Goal: Task Accomplishment & Management: Complete application form

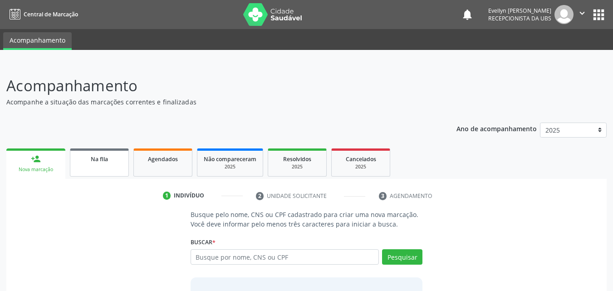
click at [116, 167] on link "Na fila" at bounding box center [99, 162] width 59 height 28
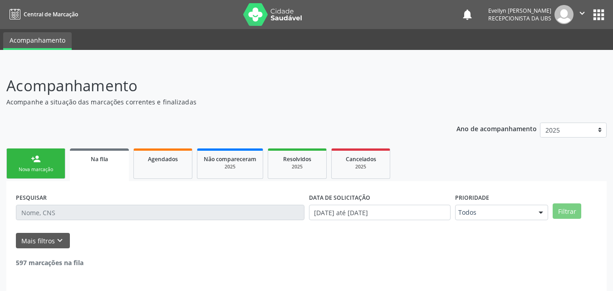
click at [116, 167] on link "Na fila" at bounding box center [99, 164] width 59 height 33
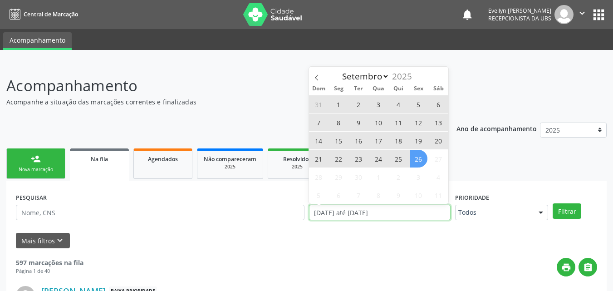
click at [363, 209] on input "[DATE] até [DATE]" at bounding box center [380, 212] width 142 height 15
click at [314, 75] on icon at bounding box center [317, 77] width 6 height 6
select select "7"
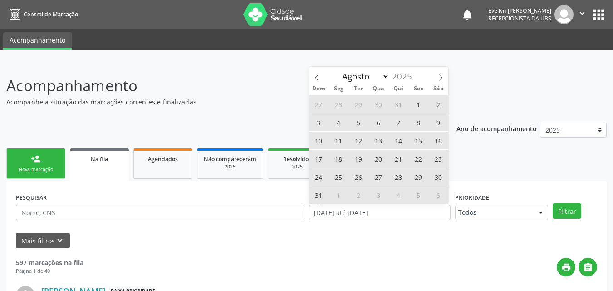
click at [420, 104] on span "1" at bounding box center [419, 104] width 18 height 18
type input "[DATE]"
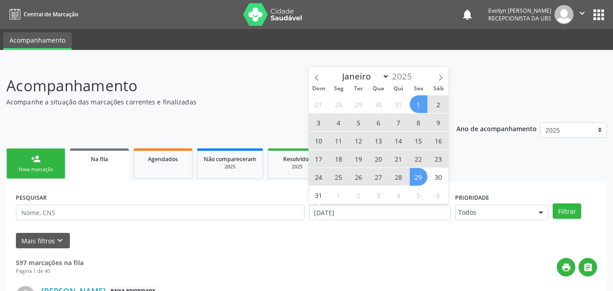
click at [424, 176] on span "29" at bounding box center [419, 177] width 18 height 18
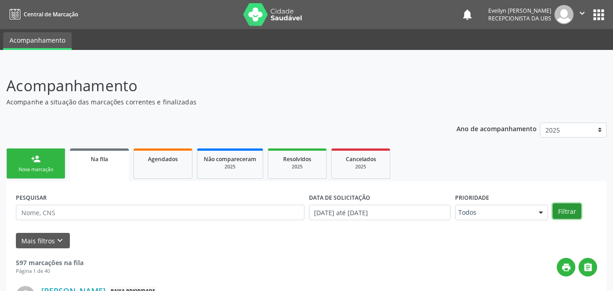
click at [566, 212] on button "Filtrar" at bounding box center [567, 210] width 29 height 15
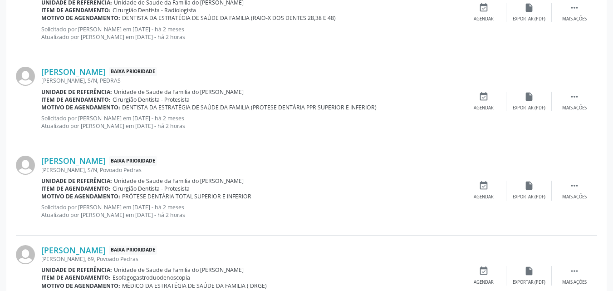
scroll to position [1301, 0]
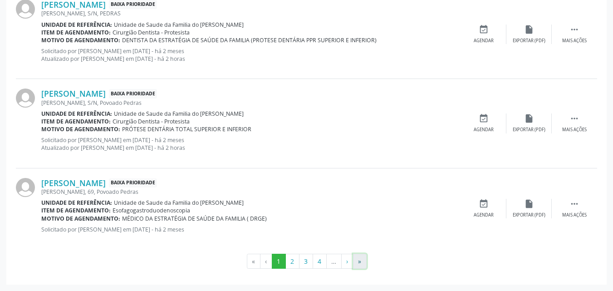
click at [358, 258] on button "»" at bounding box center [360, 261] width 14 height 15
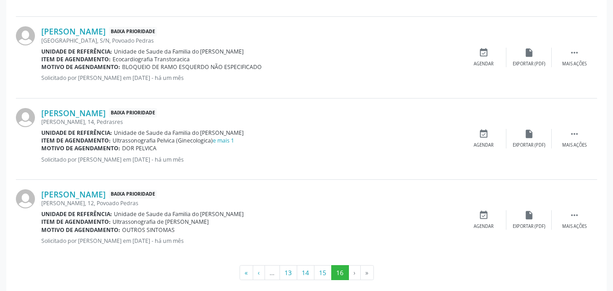
scroll to position [848, 0]
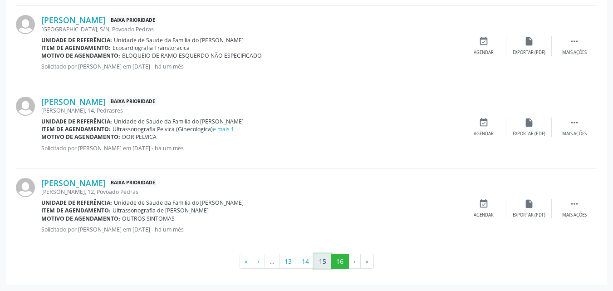
click at [321, 261] on button "15" at bounding box center [323, 261] width 18 height 15
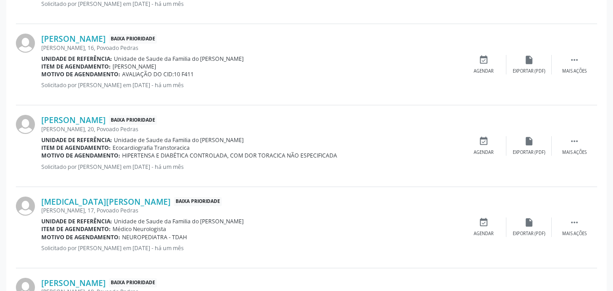
scroll to position [1263, 0]
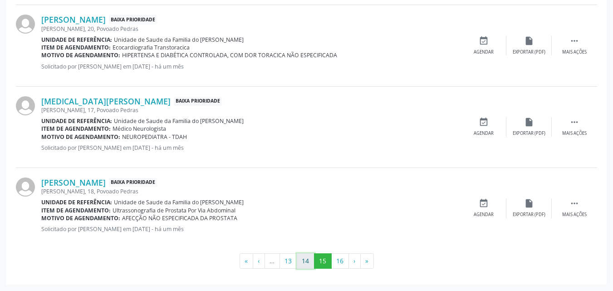
click at [308, 265] on button "14" at bounding box center [306, 260] width 18 height 15
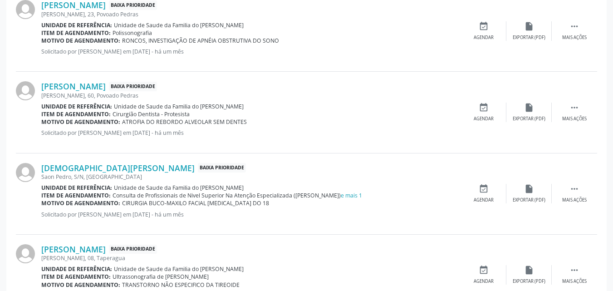
scroll to position [1181, 0]
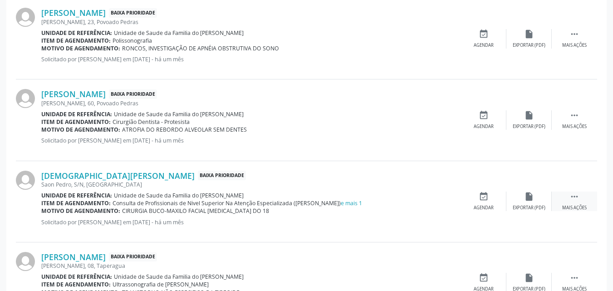
click at [578, 196] on icon "" at bounding box center [574, 196] width 10 height 10
click at [531, 192] on icon "edit" at bounding box center [529, 196] width 10 height 10
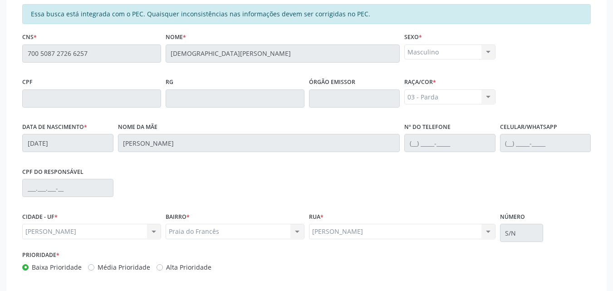
scroll to position [252, 0]
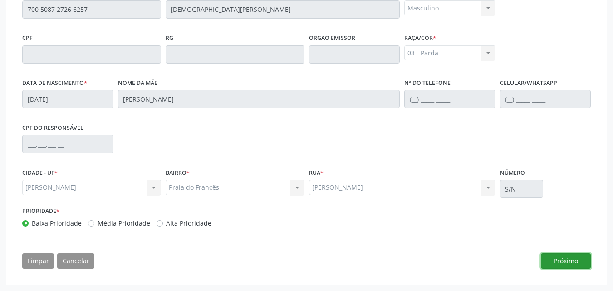
click at [564, 262] on button "Próximo" at bounding box center [566, 260] width 50 height 15
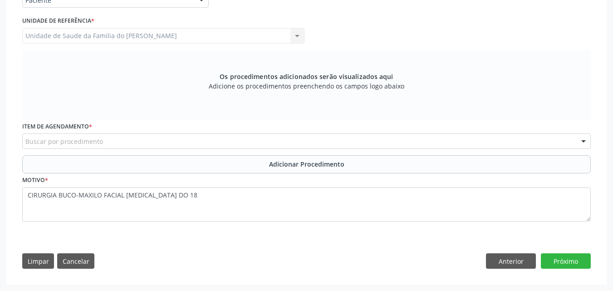
click at [220, 145] on div "Buscar por procedimento" at bounding box center [306, 140] width 569 height 15
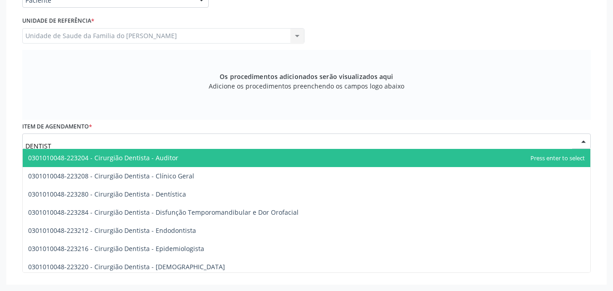
type input "DENTISTA"
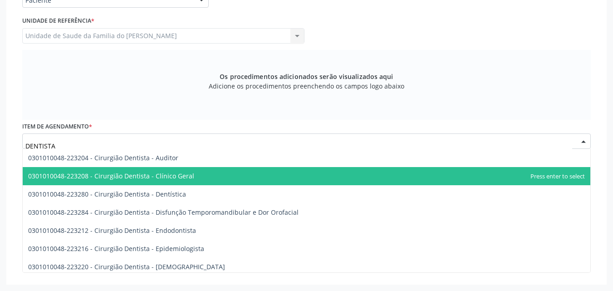
click at [202, 172] on span "0301010048-223208 - Cirurgião Dentista - Clínico Geral" at bounding box center [307, 176] width 568 height 18
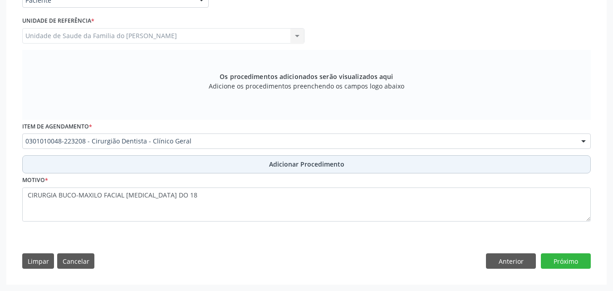
click at [378, 172] on button "Adicionar Procedimento" at bounding box center [306, 164] width 569 height 18
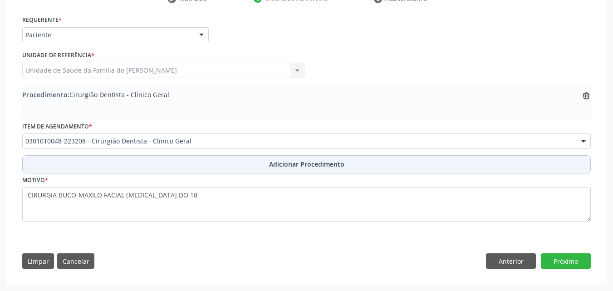
scroll to position [199, 0]
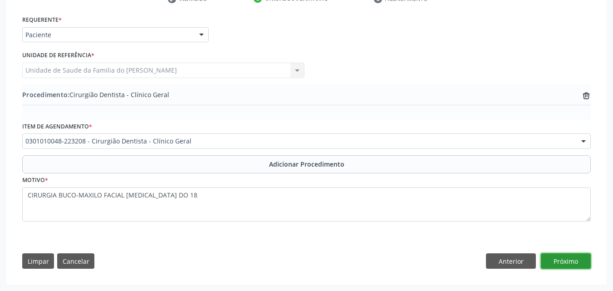
click at [567, 254] on button "Próximo" at bounding box center [566, 260] width 50 height 15
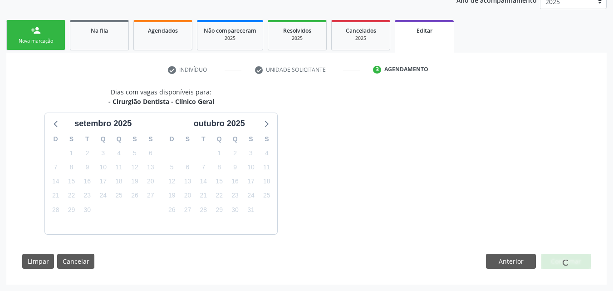
scroll to position [155, 0]
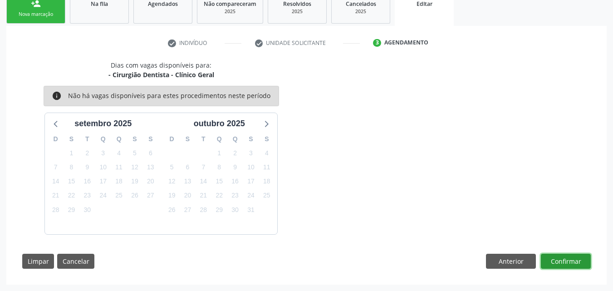
click at [569, 261] on button "Confirmar" at bounding box center [566, 261] width 50 height 15
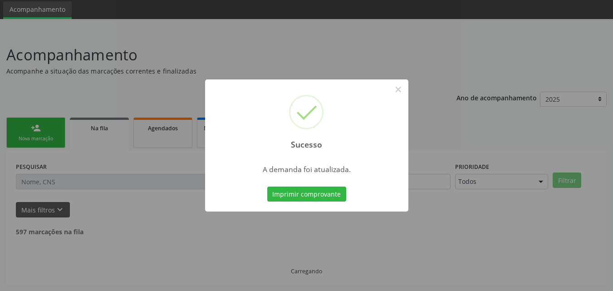
scroll to position [21, 0]
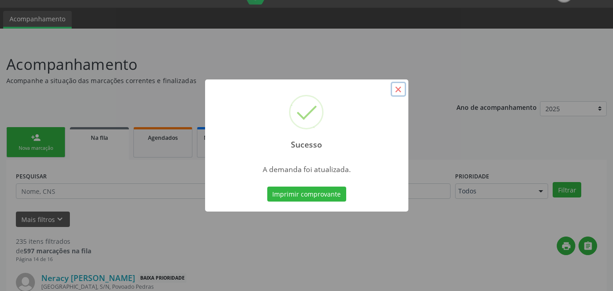
click at [398, 95] on button "×" at bounding box center [398, 89] width 15 height 15
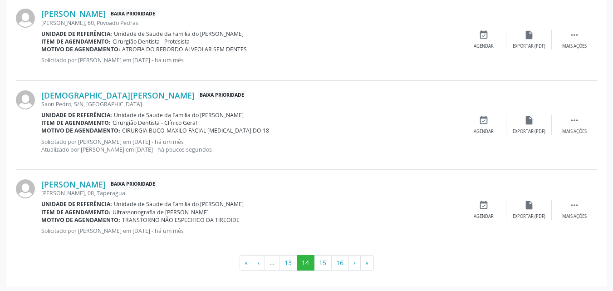
scroll to position [1263, 0]
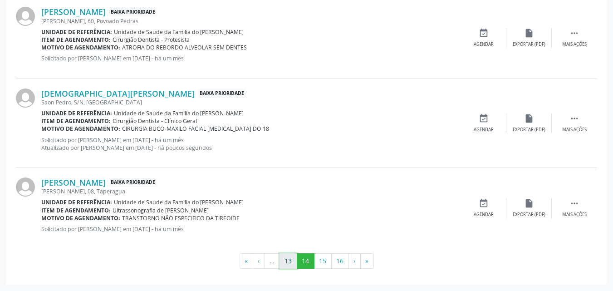
click at [287, 260] on button "13" at bounding box center [289, 260] width 18 height 15
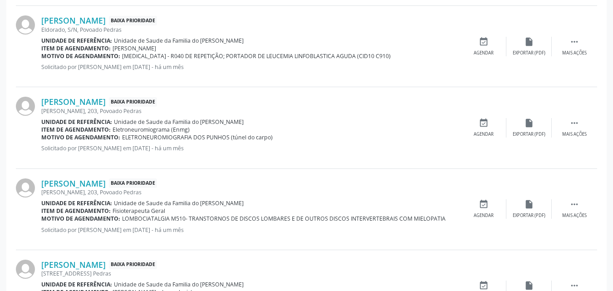
scroll to position [1250, 0]
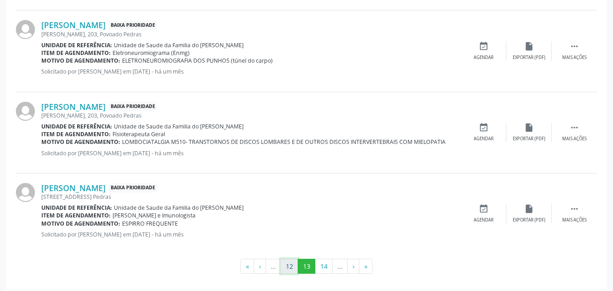
click at [288, 271] on button "12" at bounding box center [289, 266] width 18 height 15
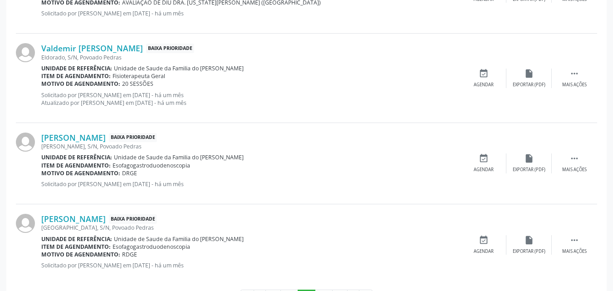
scroll to position [1270, 0]
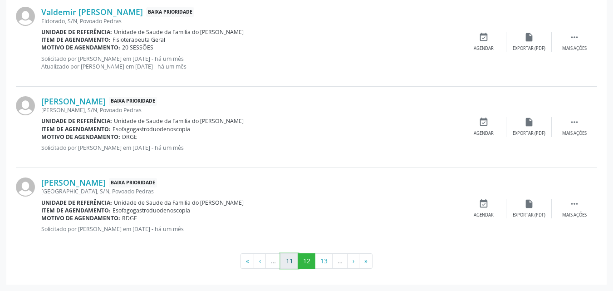
click at [290, 262] on button "11" at bounding box center [289, 260] width 18 height 15
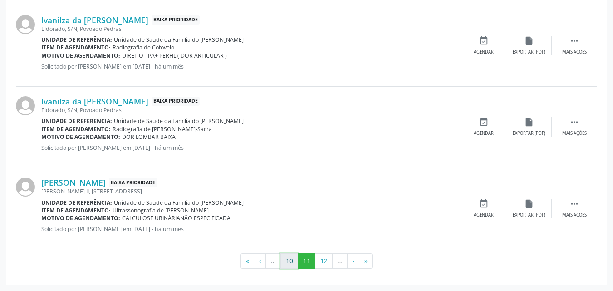
click at [293, 259] on button "10" at bounding box center [289, 260] width 18 height 15
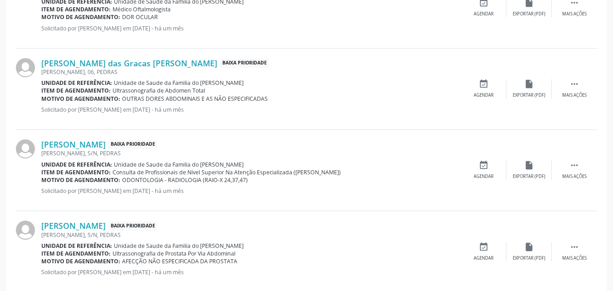
scroll to position [965, 0]
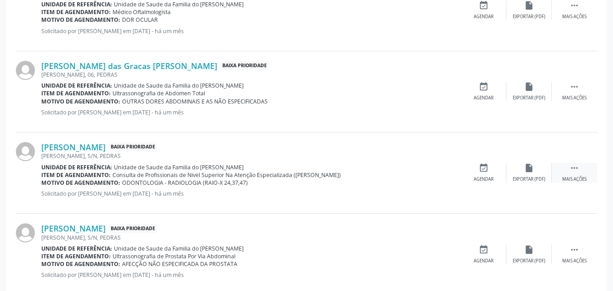
click at [574, 172] on icon "" at bounding box center [574, 168] width 10 height 10
click at [530, 171] on icon "edit" at bounding box center [529, 168] width 10 height 10
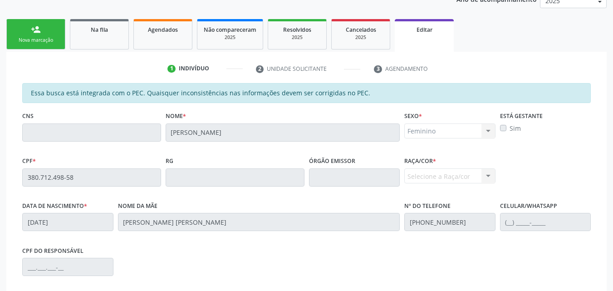
scroll to position [122, 0]
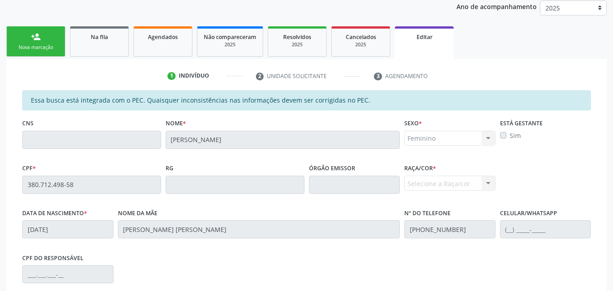
click at [18, 181] on div "Essa busca está integrada com o PEC. Quaisquer inconsistências nas informações …" at bounding box center [306, 247] width 581 height 315
click at [114, 42] on link "Na fila" at bounding box center [99, 41] width 59 height 30
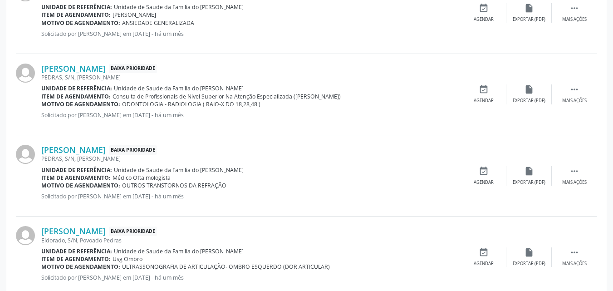
scroll to position [561, 0]
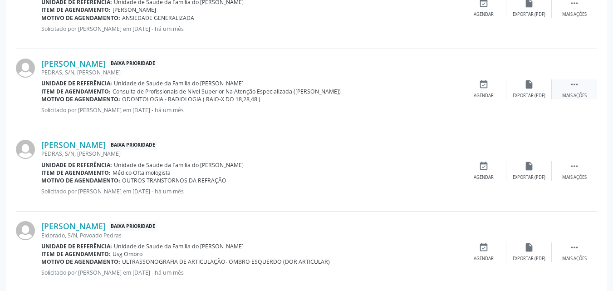
click at [582, 80] on div " Mais ações" at bounding box center [574, 89] width 45 height 20
click at [526, 83] on icon "edit" at bounding box center [529, 84] width 10 height 10
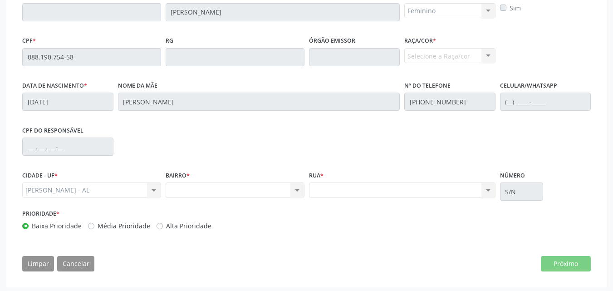
scroll to position [252, 0]
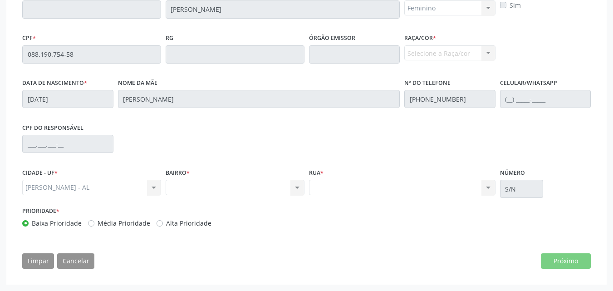
click at [554, 259] on div "Essa busca está integrada com o PEC. Quaisquer inconsistências nas informações …" at bounding box center [306, 117] width 581 height 315
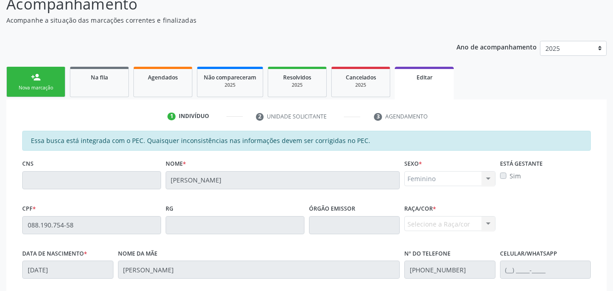
scroll to position [0, 0]
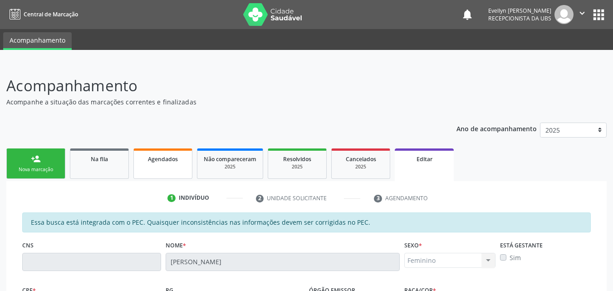
click at [150, 164] on link "Agendados" at bounding box center [162, 163] width 59 height 30
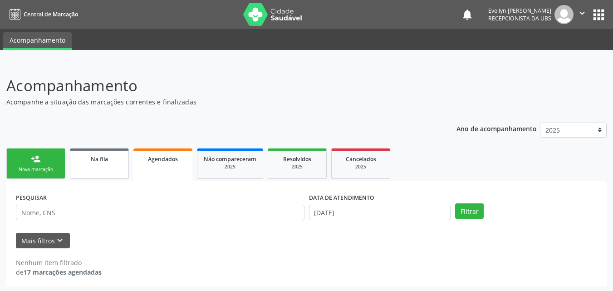
click at [112, 152] on link "Na fila" at bounding box center [99, 163] width 59 height 30
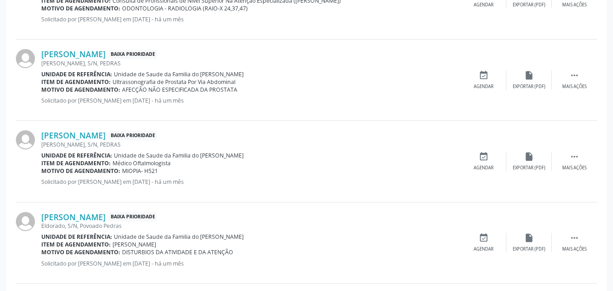
scroll to position [1263, 0]
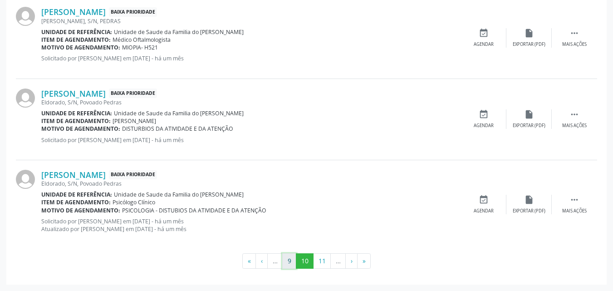
click at [292, 268] on button "9" at bounding box center [289, 260] width 14 height 15
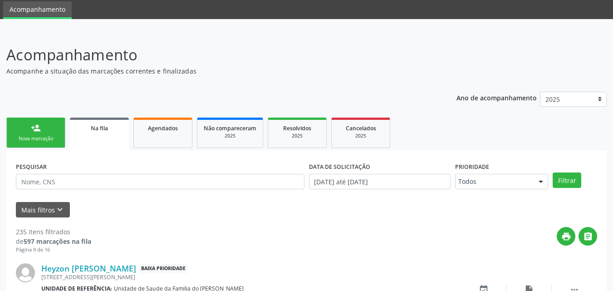
scroll to position [1294, 0]
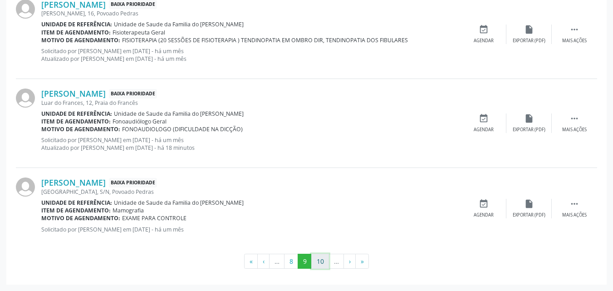
click at [320, 262] on button "10" at bounding box center [320, 261] width 18 height 15
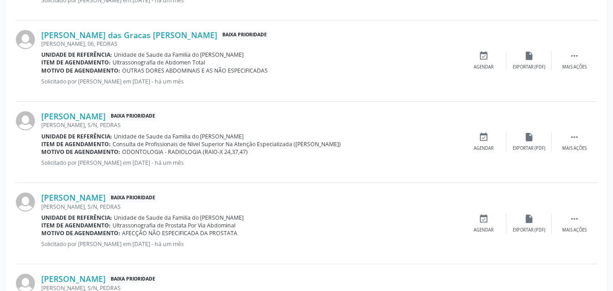
scroll to position [988, 0]
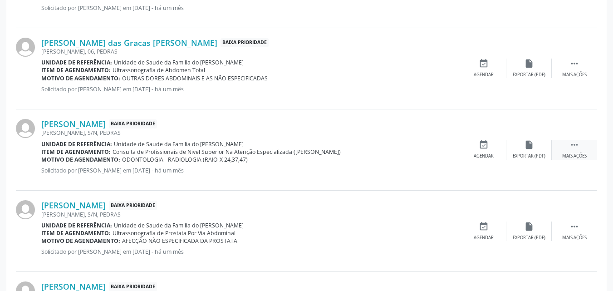
click at [586, 148] on div " Mais ações" at bounding box center [574, 150] width 45 height 20
click at [538, 151] on div "edit Editar" at bounding box center [528, 150] width 45 height 20
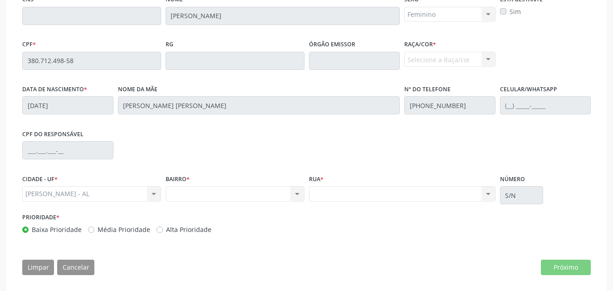
scroll to position [252, 0]
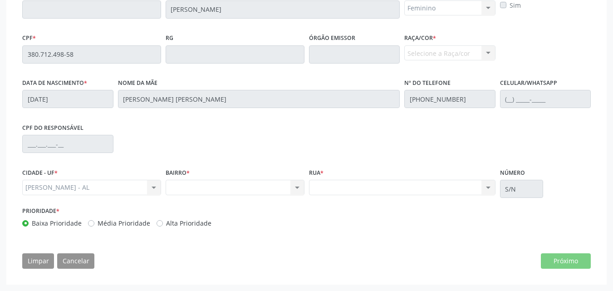
click at [419, 209] on div "Prioridade * Baixa Prioridade Média Prioridade Alta Prioridade" at bounding box center [306, 219] width 573 height 30
click at [420, 176] on div "Rua * Nenhum resultado encontrado para: " " Não há nenhuma opção para ser exibi…" at bounding box center [402, 180] width 186 height 29
click at [282, 187] on div "Nenhum resultado encontrado para: " " Não há nenhuma opção para ser exibida." at bounding box center [235, 187] width 139 height 15
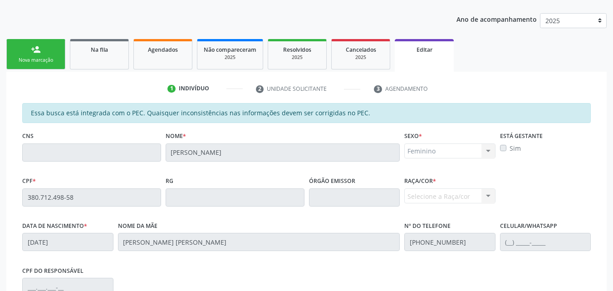
scroll to position [108, 0]
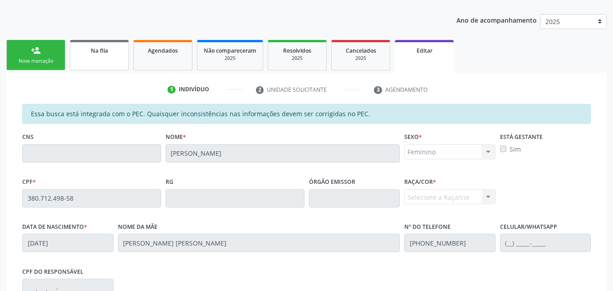
click at [105, 56] on link "Na fila" at bounding box center [99, 55] width 59 height 30
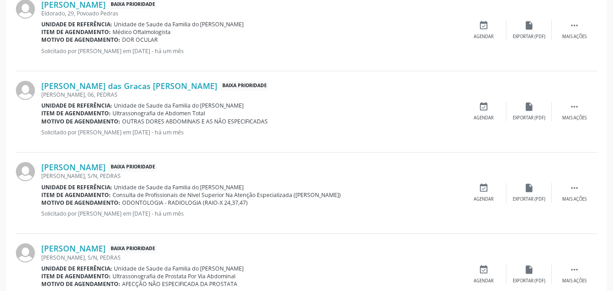
scroll to position [950, 0]
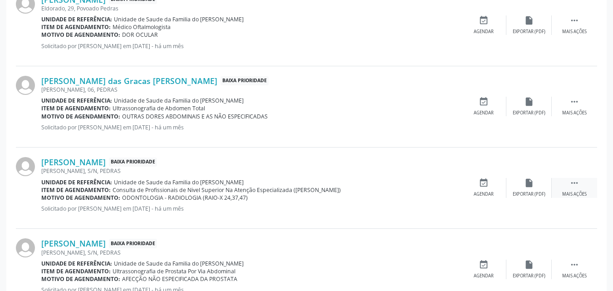
click at [570, 182] on icon "" at bounding box center [574, 183] width 10 height 10
click at [530, 182] on icon "edit" at bounding box center [529, 183] width 10 height 10
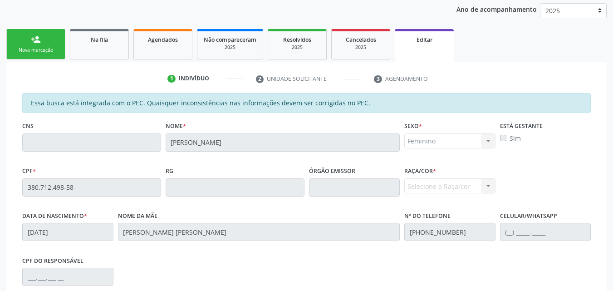
scroll to position [111, 0]
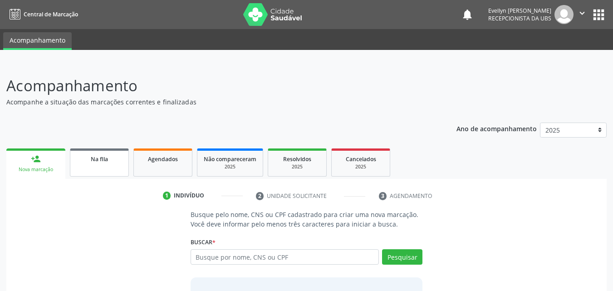
click at [107, 172] on link "Na fila" at bounding box center [99, 162] width 59 height 28
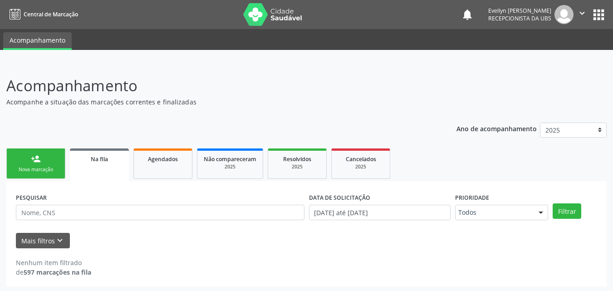
scroll to position [2, 0]
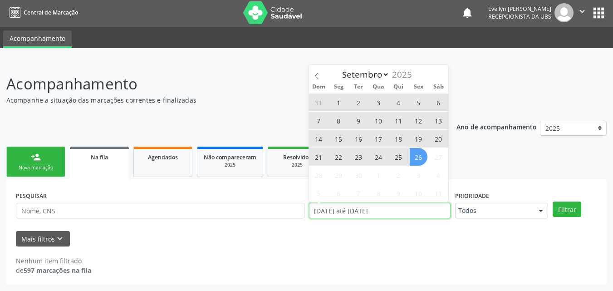
click at [351, 206] on input "[DATE] até [DATE]" at bounding box center [380, 210] width 142 height 15
click at [322, 74] on span at bounding box center [316, 72] width 15 height 15
select select "7"
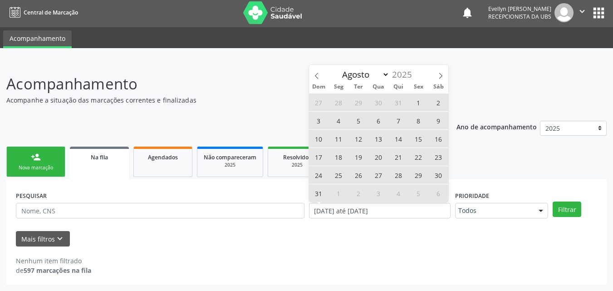
click at [418, 103] on span "1" at bounding box center [419, 102] width 18 height 18
type input "[DATE]"
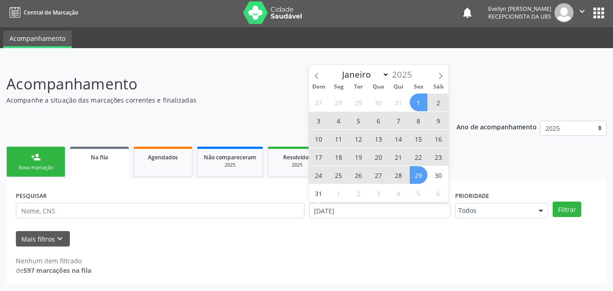
click at [410, 176] on span "29" at bounding box center [419, 175] width 18 height 18
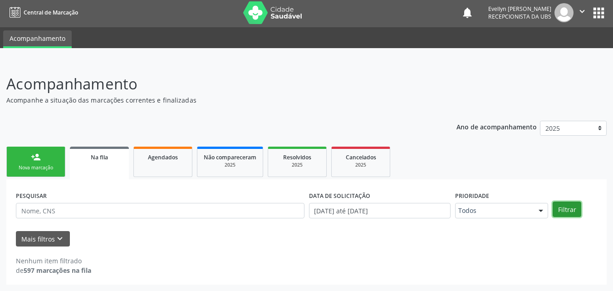
click at [573, 210] on button "Filtrar" at bounding box center [567, 208] width 29 height 15
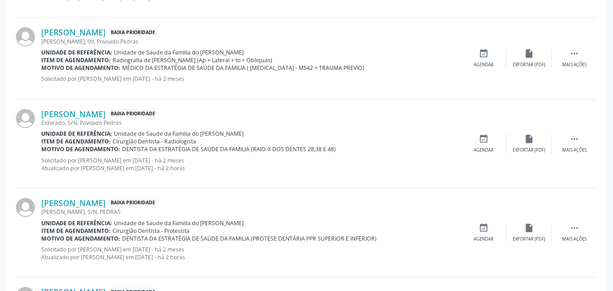
scroll to position [1301, 0]
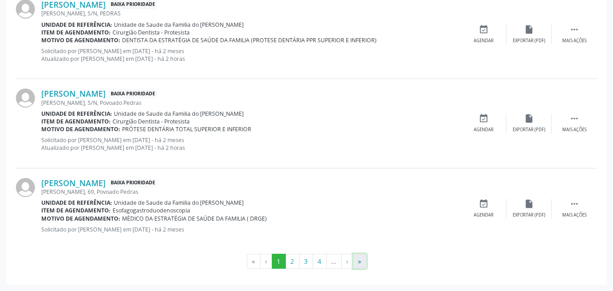
click at [360, 268] on button "»" at bounding box center [360, 261] width 14 height 15
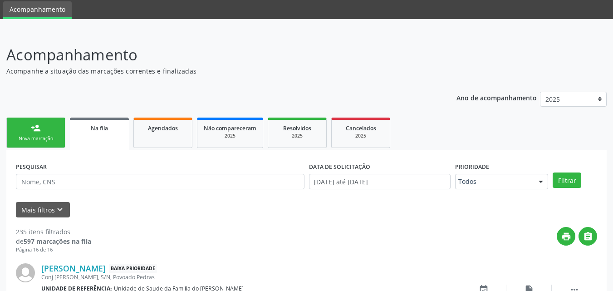
scroll to position [848, 0]
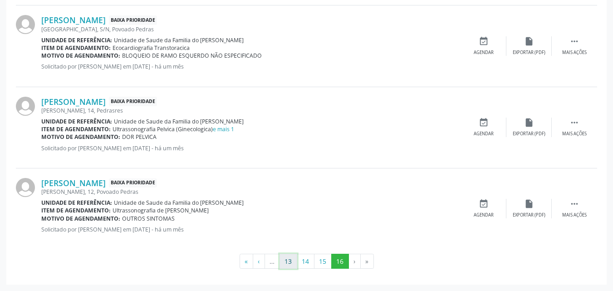
click at [285, 262] on button "13" at bounding box center [289, 261] width 18 height 15
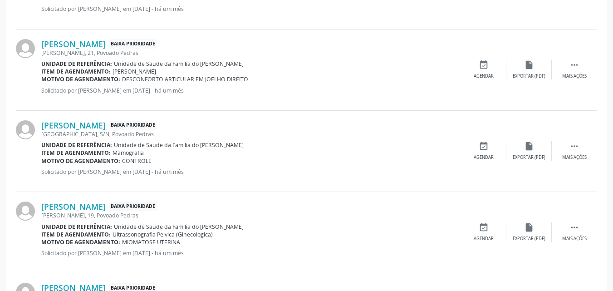
scroll to position [1255, 0]
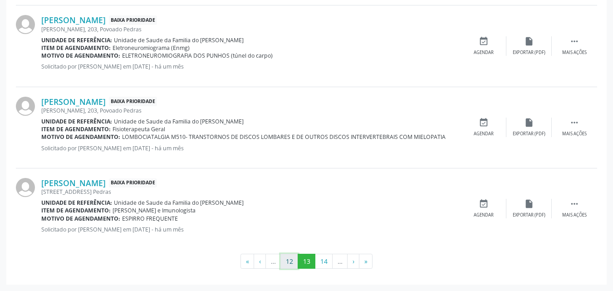
click at [289, 259] on button "12" at bounding box center [289, 261] width 18 height 15
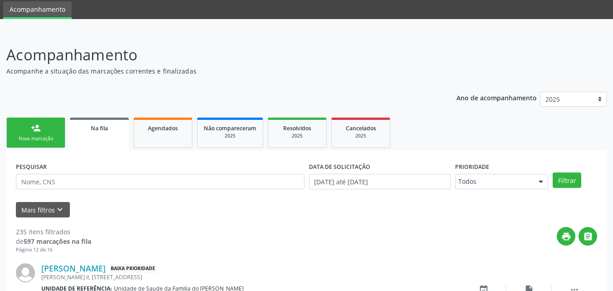
scroll to position [1270, 0]
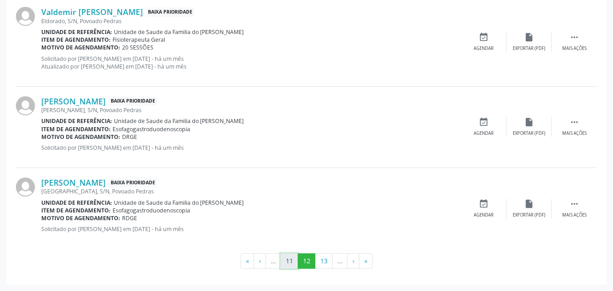
click at [287, 262] on button "11" at bounding box center [289, 260] width 18 height 15
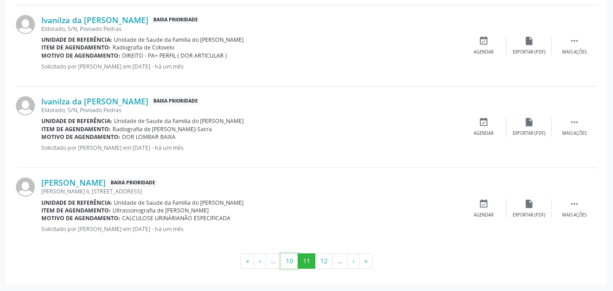
click at [287, 262] on button "10" at bounding box center [289, 260] width 18 height 15
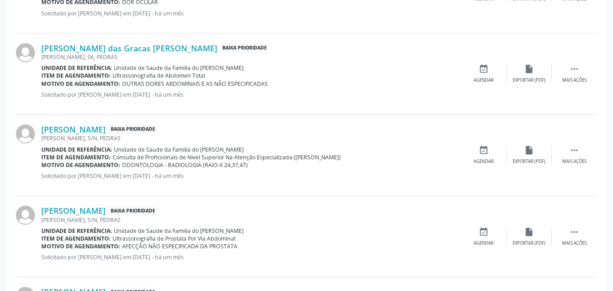
scroll to position [981, 0]
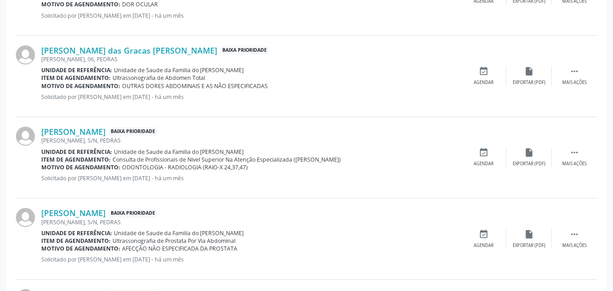
click at [578, 145] on div "Tammy Vitorino Peres Baixa Prioridade DENISON AMORIM, S/N, PEDRAS Unidade de re…" at bounding box center [306, 157] width 581 height 81
click at [579, 152] on icon "" at bounding box center [574, 152] width 10 height 10
click at [526, 161] on div "Editar" at bounding box center [529, 164] width 15 height 6
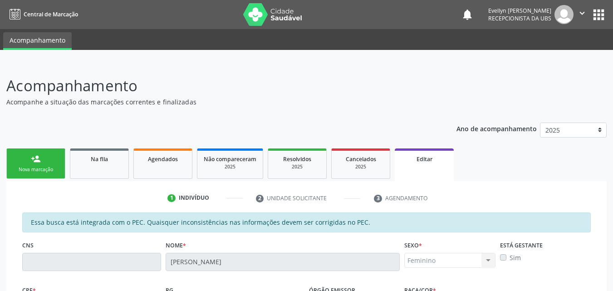
scroll to position [252, 0]
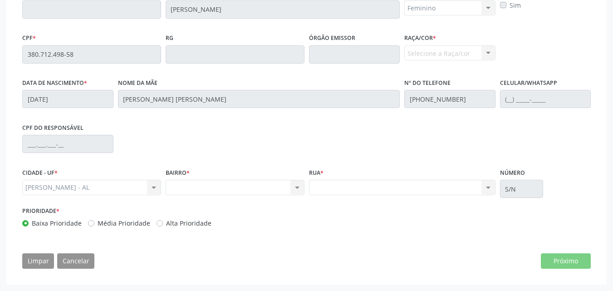
click at [472, 188] on div "Nenhum resultado encontrado para: " " Não há nenhuma opção para ser exibida." at bounding box center [402, 187] width 186 height 15
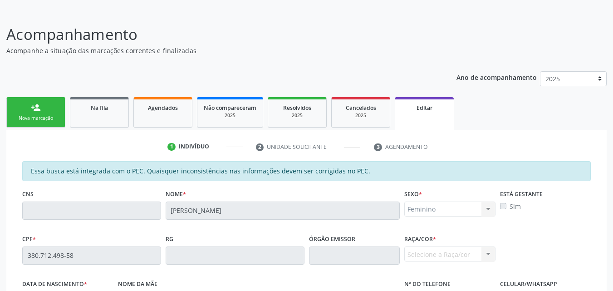
scroll to position [0, 0]
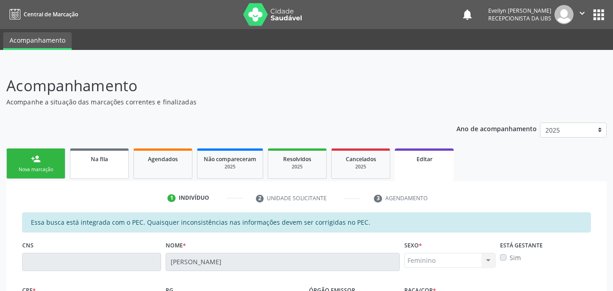
click at [111, 167] on link "Na fila" at bounding box center [99, 163] width 59 height 30
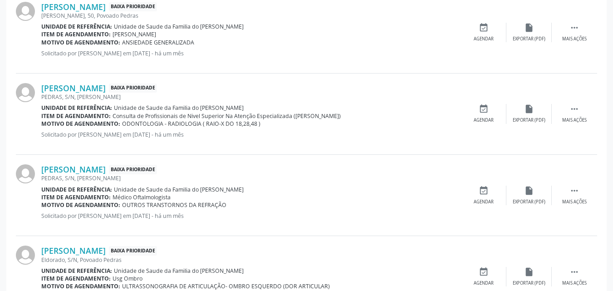
scroll to position [542, 0]
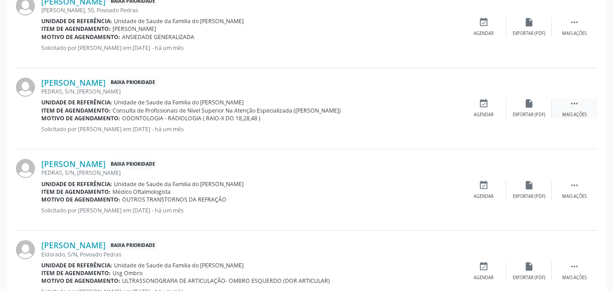
click at [580, 104] on div " Mais ações" at bounding box center [574, 108] width 45 height 20
click at [523, 105] on div "edit Editar" at bounding box center [528, 108] width 45 height 20
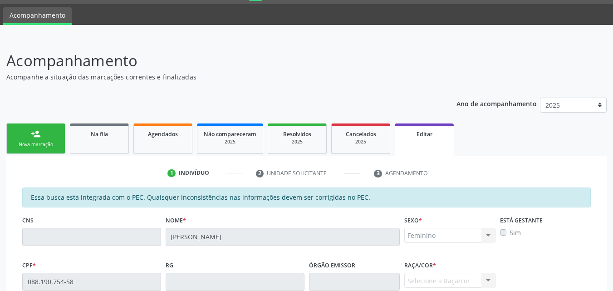
scroll to position [3, 0]
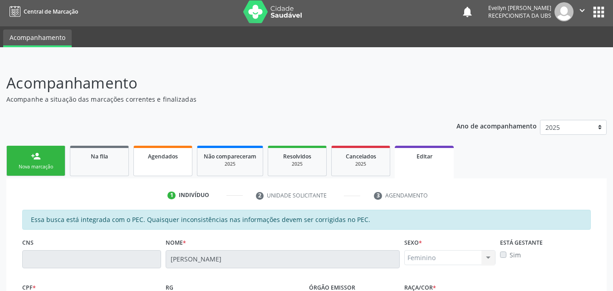
click at [174, 166] on link "Agendados" at bounding box center [162, 161] width 59 height 30
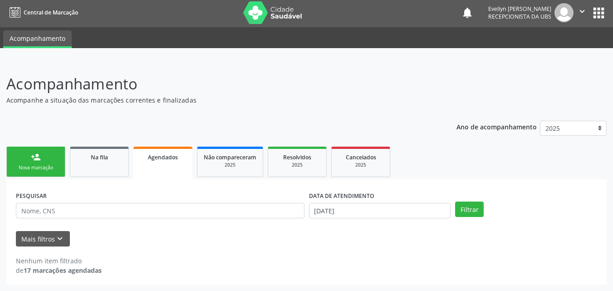
scroll to position [2, 0]
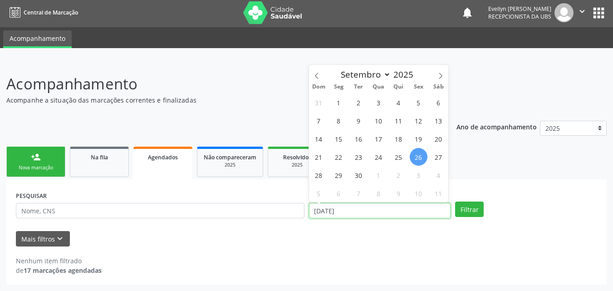
click at [347, 208] on input "[DATE]" at bounding box center [380, 210] width 142 height 15
click at [319, 76] on icon at bounding box center [317, 76] width 6 height 6
select select "7"
click at [418, 98] on span "1" at bounding box center [419, 102] width 18 height 18
type input "[DATE]"
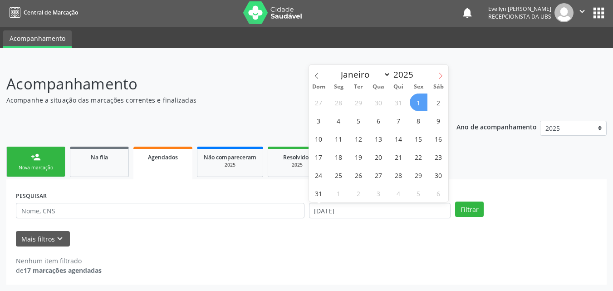
click at [444, 73] on span at bounding box center [440, 72] width 15 height 15
select select "9"
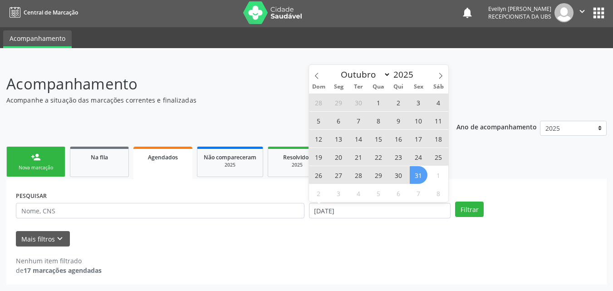
click at [417, 179] on span "31" at bounding box center [419, 175] width 18 height 18
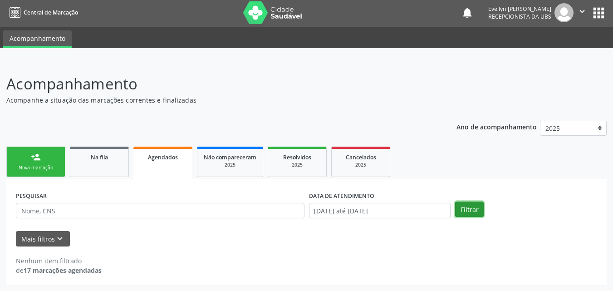
click at [462, 211] on button "Filtrar" at bounding box center [469, 208] width 29 height 15
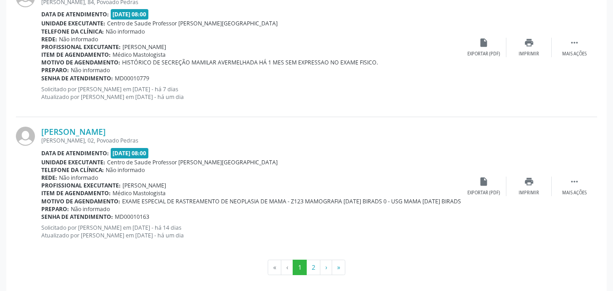
scroll to position [2106, 0]
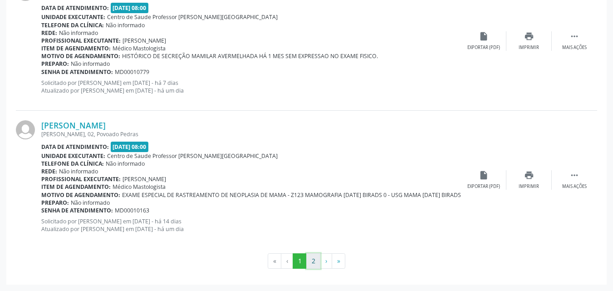
click at [310, 267] on button "2" at bounding box center [313, 260] width 14 height 15
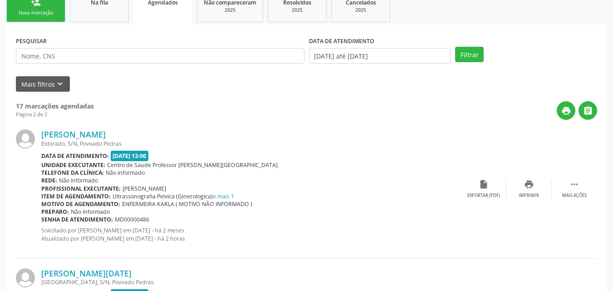
scroll to position [177, 0]
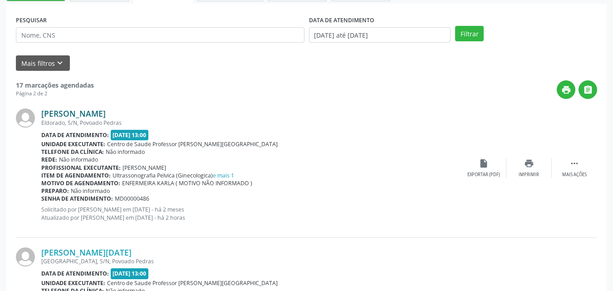
click at [106, 115] on link "Ingrid Nayara Amoring Silva de Lima" at bounding box center [73, 113] width 64 height 10
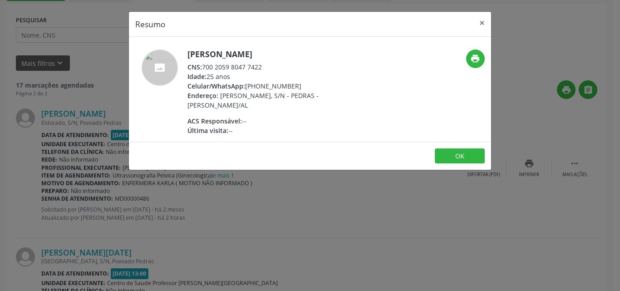
drag, startPoint x: 265, startPoint y: 64, endPoint x: 203, endPoint y: 67, distance: 62.2
click at [203, 67] on div "CNS: 700 2059 8047 7422" at bounding box center [275, 67] width 177 height 10
copy div "700 2059 8047 7422"
click at [476, 20] on button "×" at bounding box center [482, 23] width 18 height 22
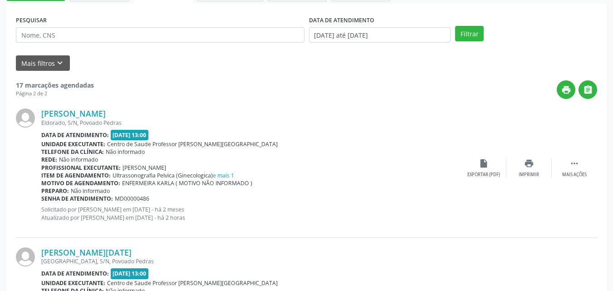
click at [41, 108] on link "Ingrid Nayara Amoring Silva de Lima" at bounding box center [73, 113] width 64 height 10
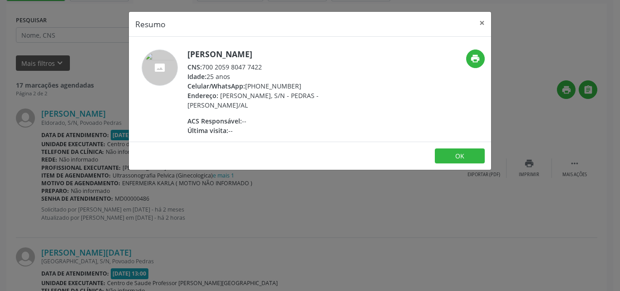
click at [559, 58] on div "Resumo × Ingrid Nayara Amoring Silva de Lima CNS: 700 2059 8047 7422 Idade: 25 …" at bounding box center [310, 145] width 620 height 291
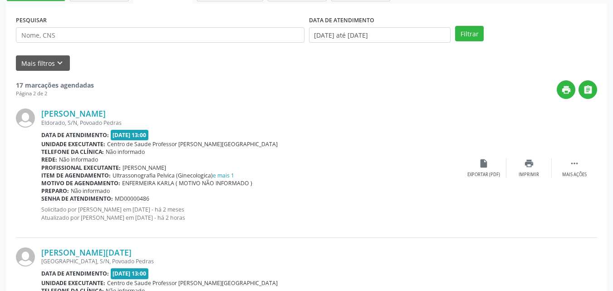
drag, startPoint x: 557, startPoint y: 48, endPoint x: 539, endPoint y: 189, distance: 142.2
click at [539, 189] on div "PESQUISAR DATA DE ATENDIMENTO 01/08/2025 até 31/10/2025 Filtrar UNIDADE EXECUTA…" at bounding box center [306, 207] width 600 height 407
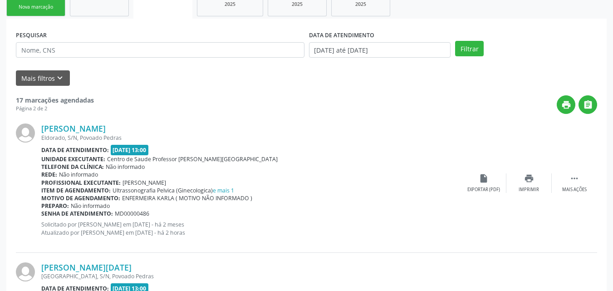
click at [536, 214] on div "Ingrid Nayara Amoring Silva de Lima Eldorado, S/N, Povoado Pedras Data de atend…" at bounding box center [306, 183] width 581 height 138
click at [557, 216] on div "Ingrid Nayara Amoring Silva de Lima Eldorado, S/N, Povoado Pedras Data de atend…" at bounding box center [306, 183] width 581 height 138
drag, startPoint x: 557, startPoint y: 216, endPoint x: 566, endPoint y: 194, distance: 23.0
click at [566, 194] on div "Ingrid Nayara Amoring Silva de Lima Eldorado, S/N, Povoado Pedras Data de atend…" at bounding box center [306, 183] width 581 height 138
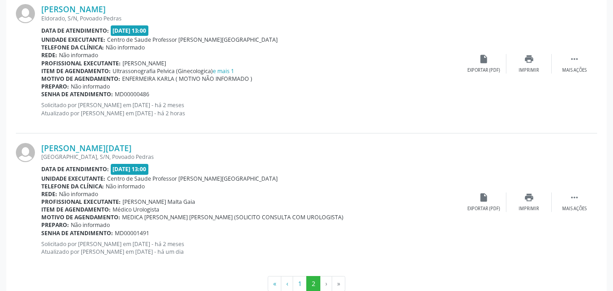
scroll to position [283, 0]
click at [300, 283] on button "1" at bounding box center [300, 282] width 14 height 15
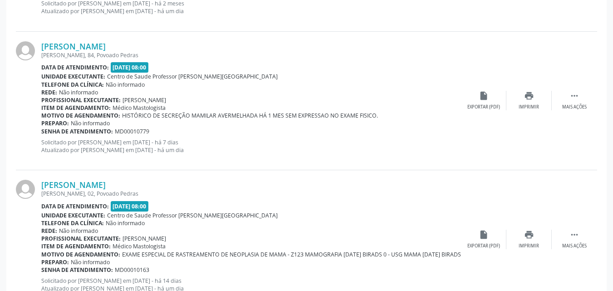
scroll to position [2106, 0]
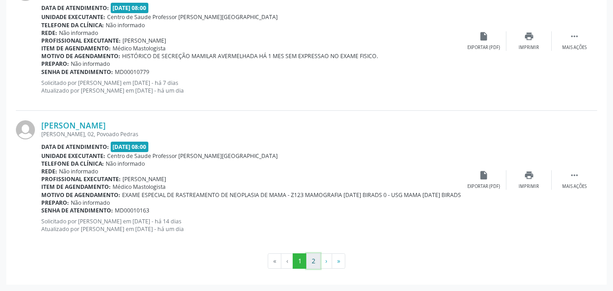
click at [314, 263] on button "2" at bounding box center [313, 260] width 14 height 15
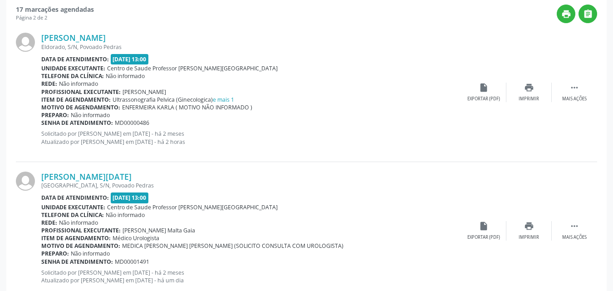
scroll to position [250, 0]
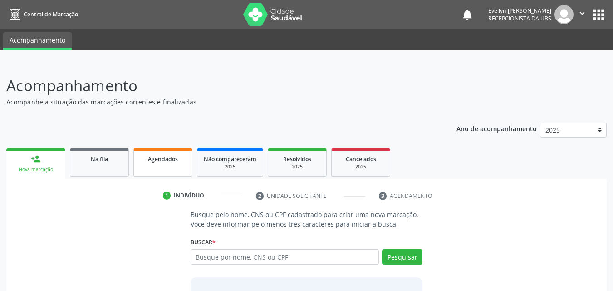
click at [153, 160] on span "Agendados" at bounding box center [163, 159] width 30 height 8
